Goal: Information Seeking & Learning: Learn about a topic

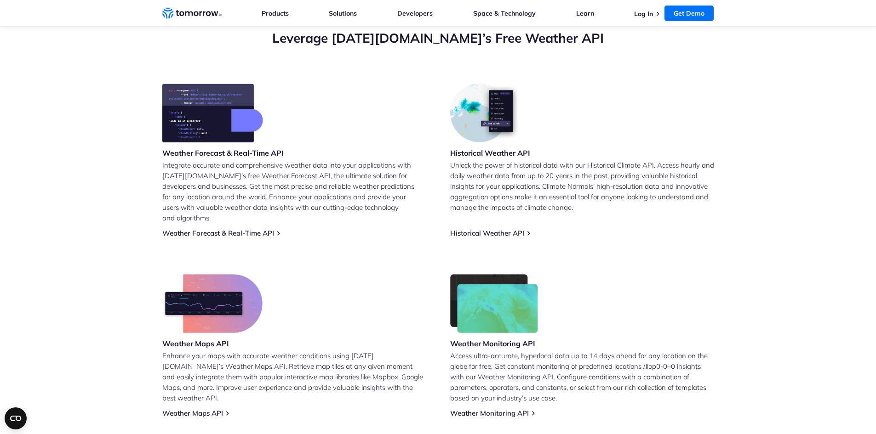
scroll to position [383, 0]
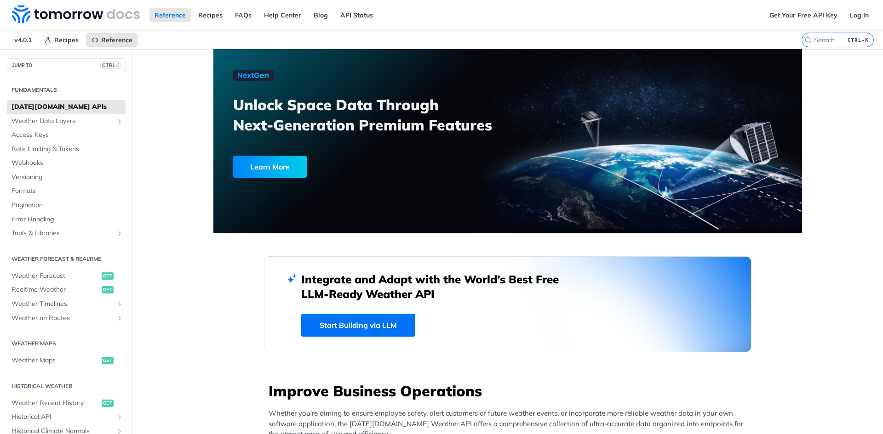
click at [512, 35] on nav "v4.0.1 Recipes Reference" at bounding box center [400, 40] width 801 height 18
click at [460, 17] on div "Reference Recipes FAQs Help Center Blog API Status" at bounding box center [382, 15] width 764 height 30
click at [467, 10] on div "Reference Recipes FAQs Help Center Blog API Status" at bounding box center [382, 15] width 764 height 30
click at [369, 179] on div "Unlock Space Data Through Next-Generation Premium Features Learn More" at bounding box center [375, 127] width 285 height 114
